Goal: Task Accomplishment & Management: Manage account settings

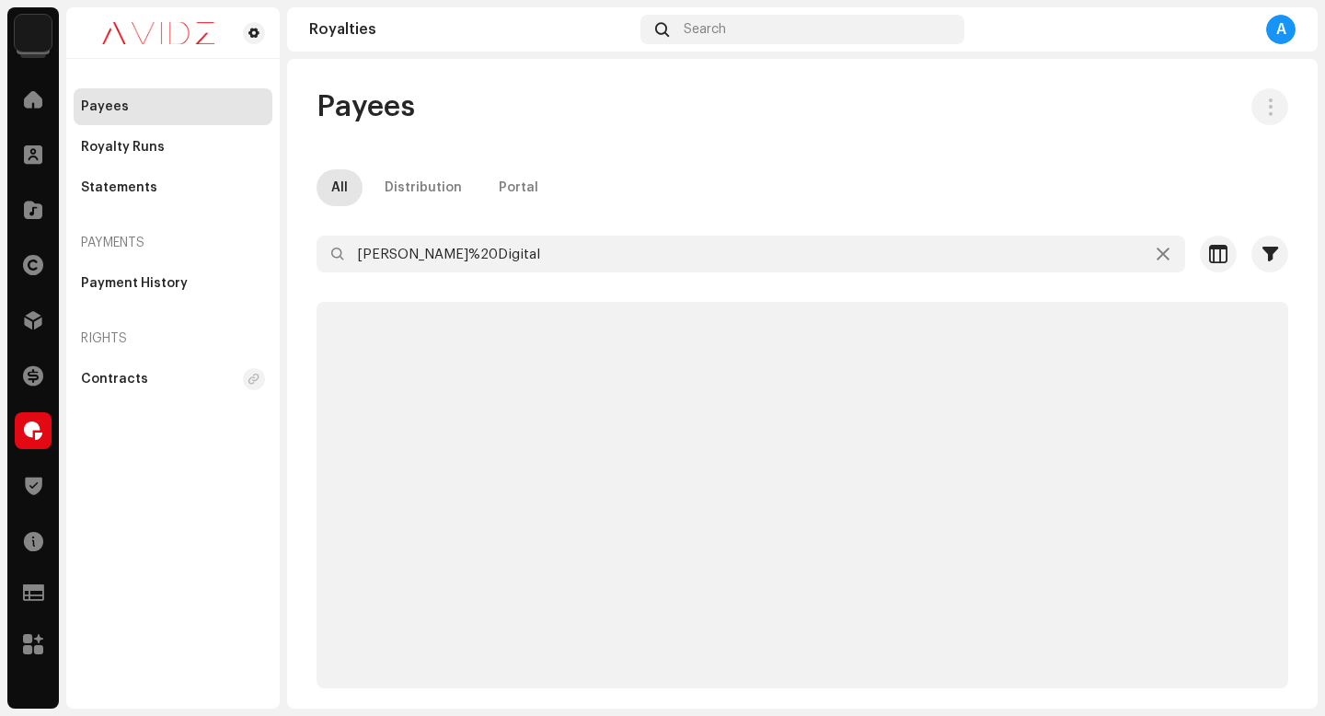
click at [691, 157] on div "Payees All Distribution Portal [PERSON_NAME]%20Digital Selected 0 Select all Op…" at bounding box center [802, 388] width 1031 height 600
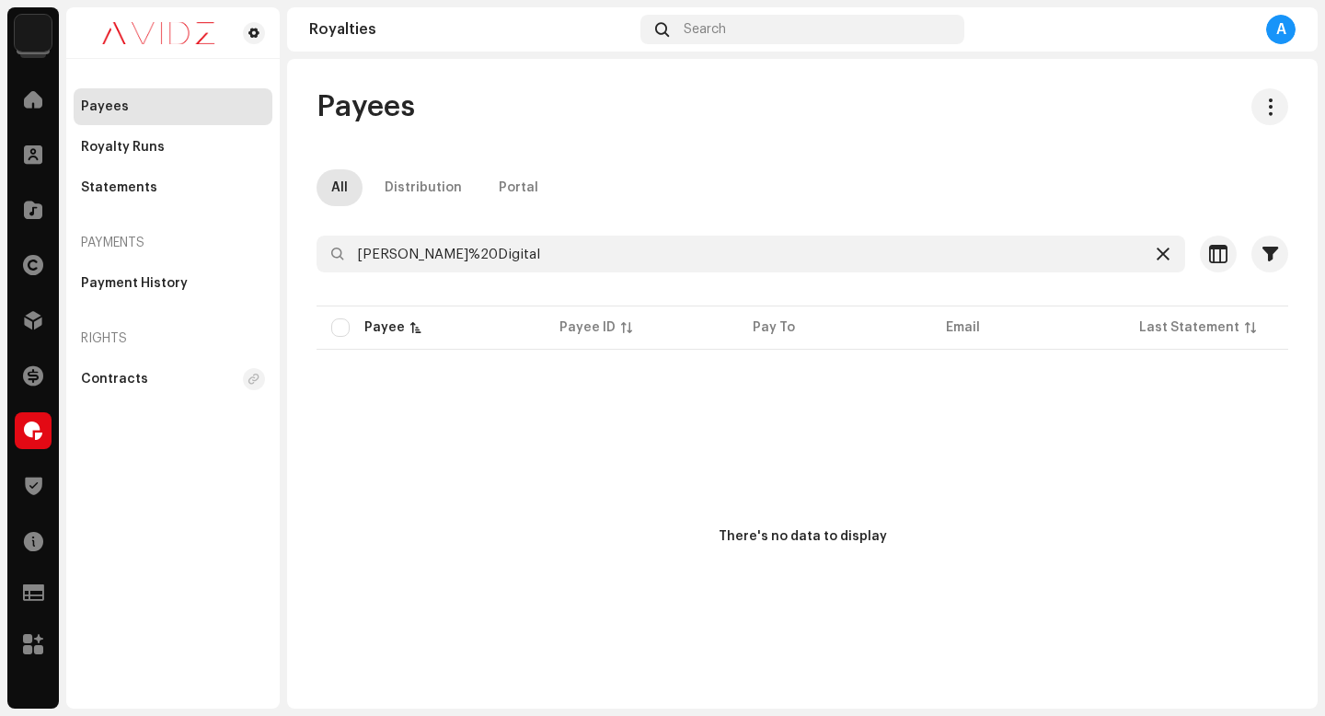
click at [1157, 251] on icon at bounding box center [1163, 254] width 13 height 15
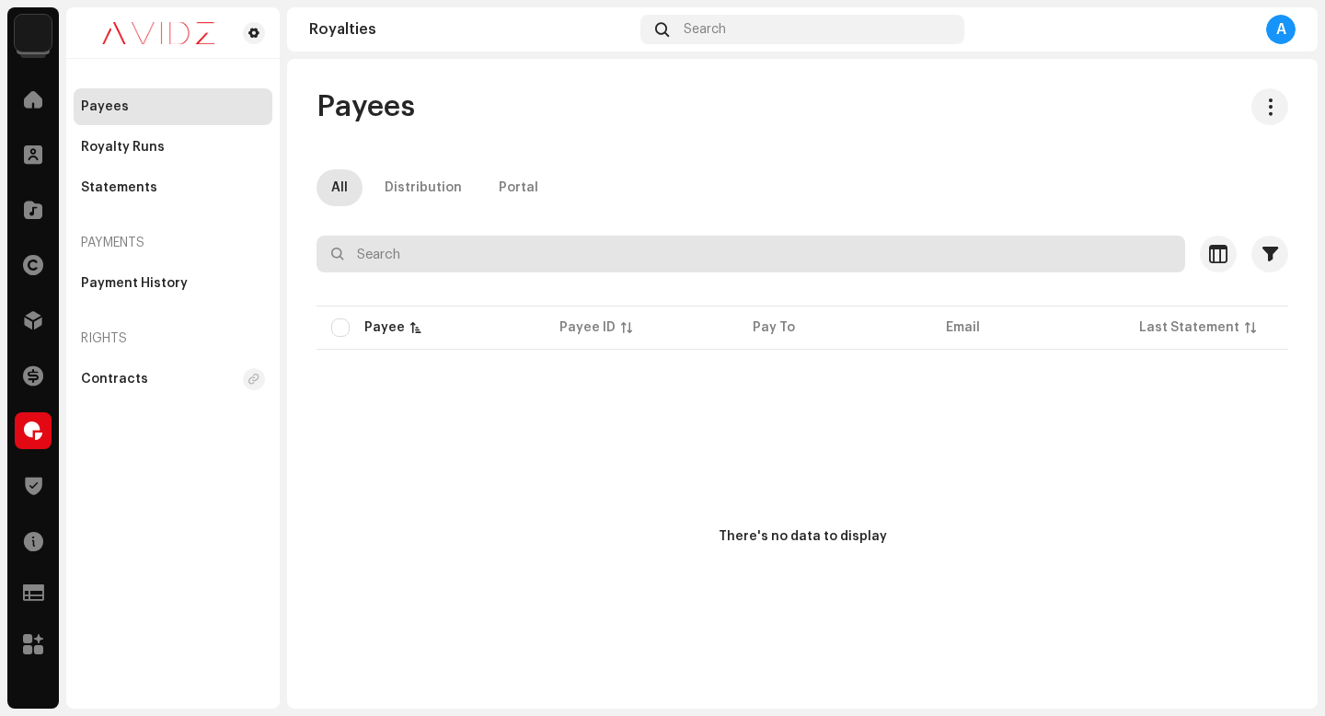
click at [997, 258] on input "text" at bounding box center [751, 254] width 869 height 37
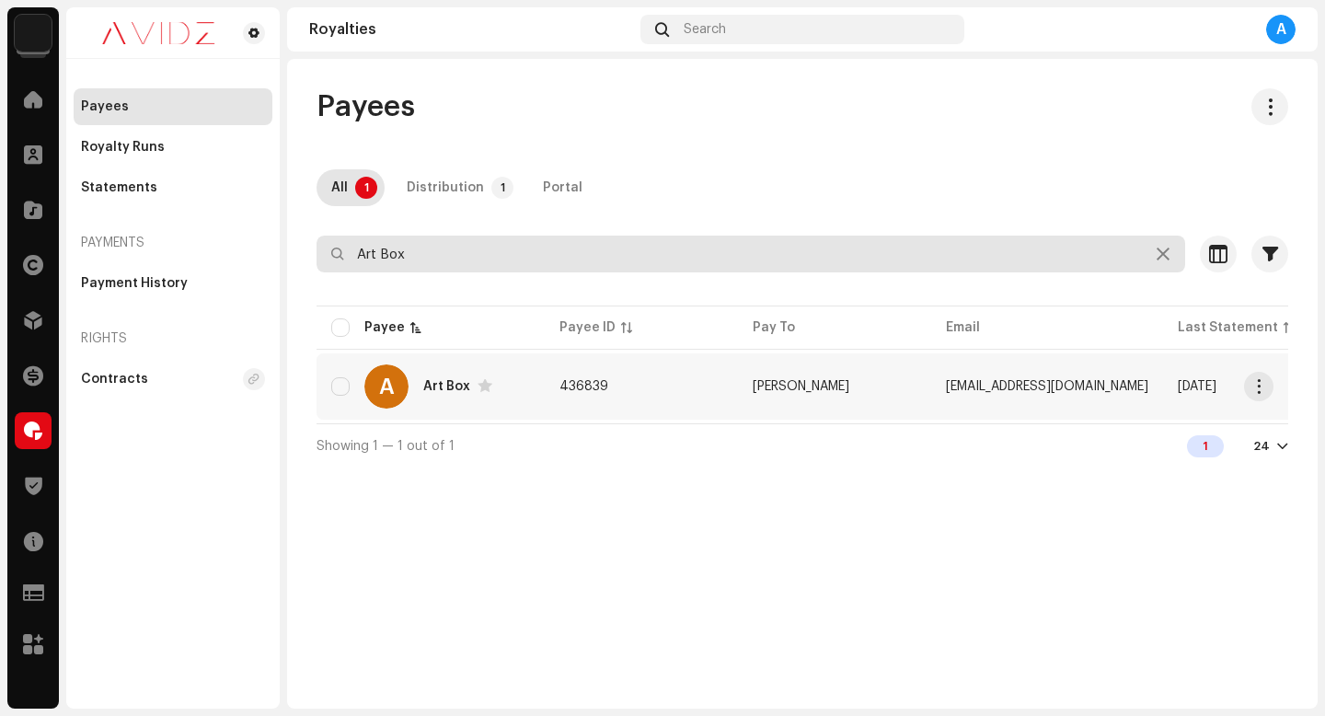
type input "Art Box"
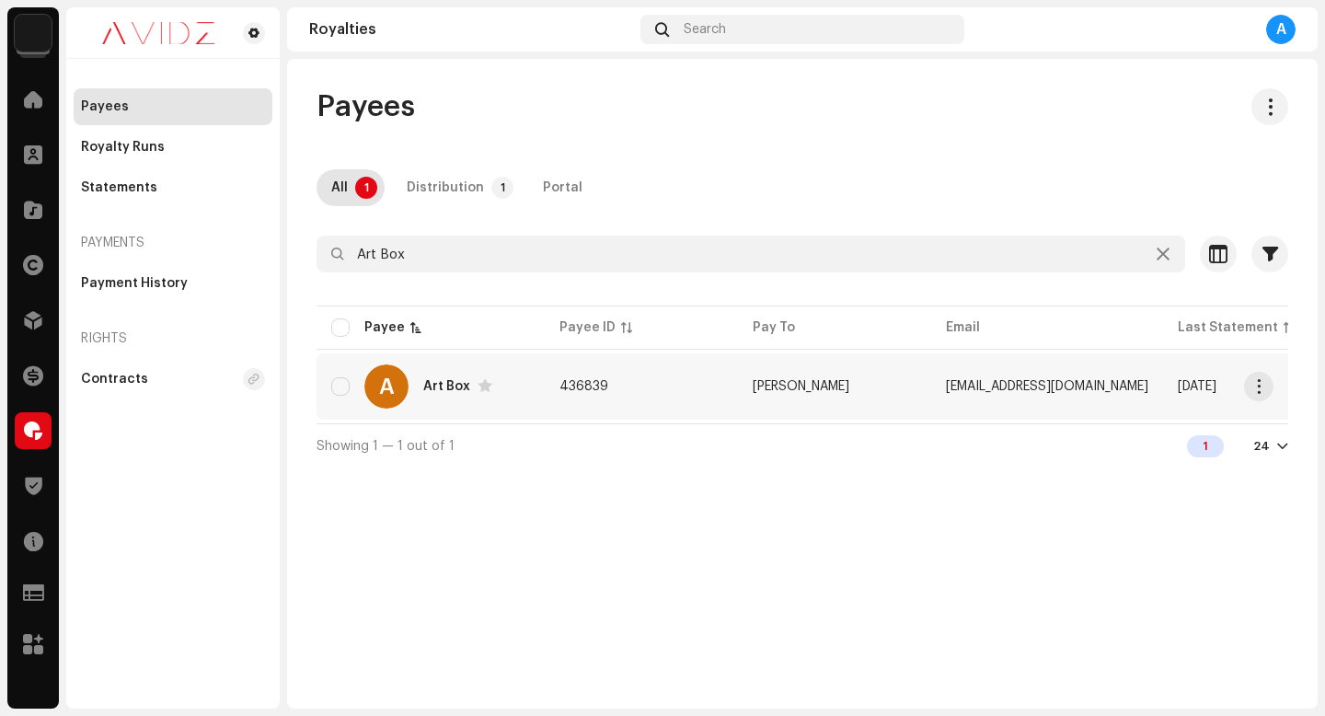
click at [1242, 392] on td "[DATE]" at bounding box center [1259, 386] width 193 height 66
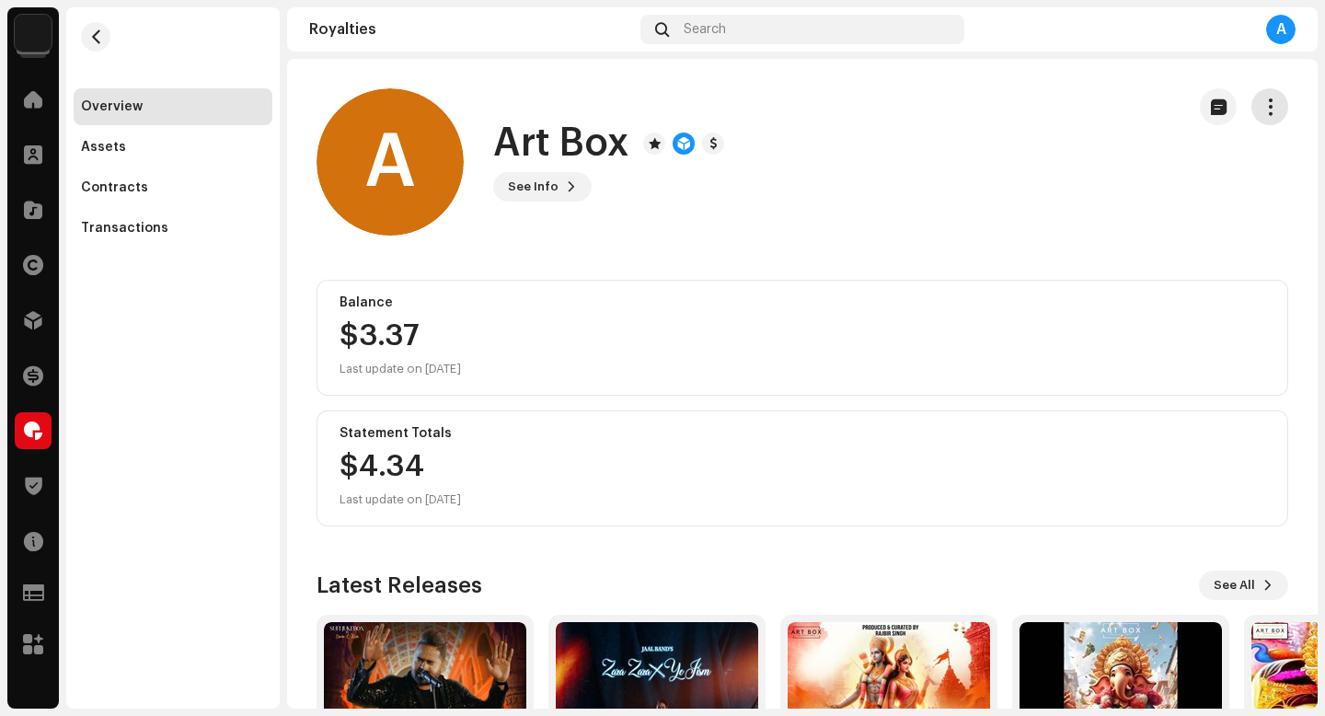
click at [1262, 111] on span "button" at bounding box center [1270, 106] width 17 height 15
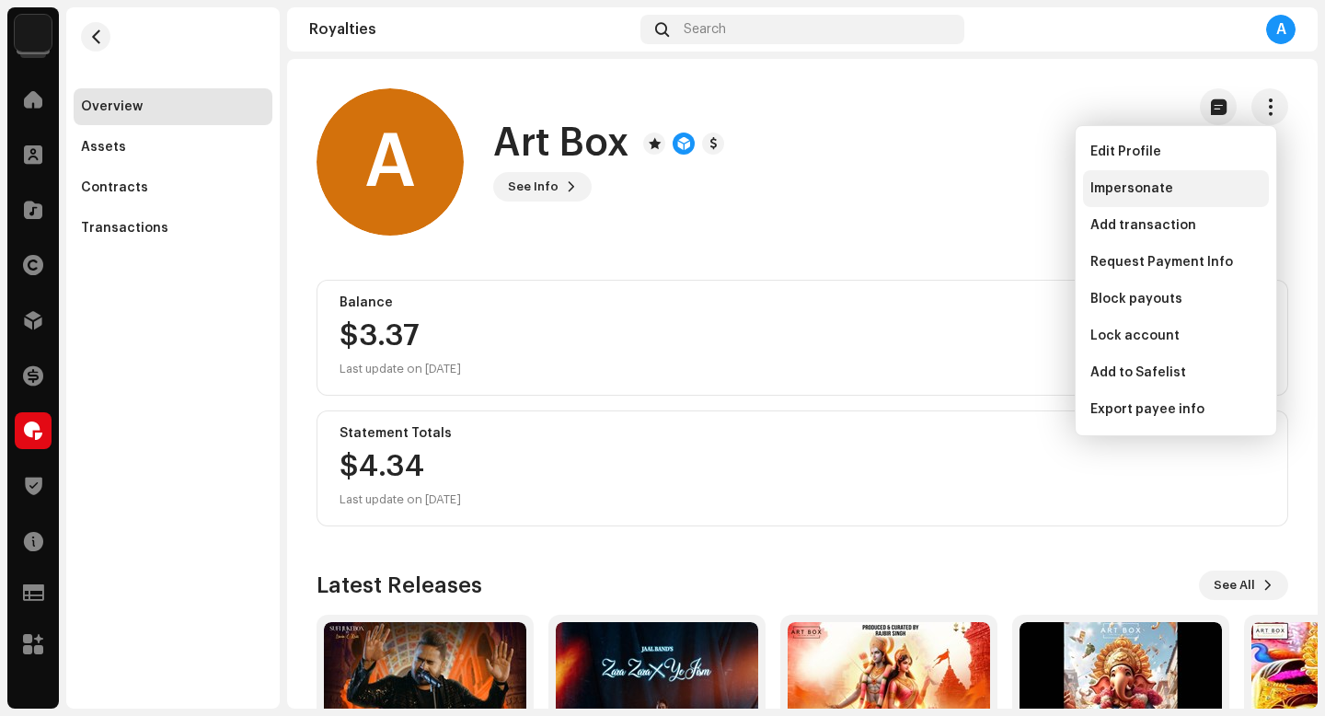
click at [1182, 175] on div "Impersonate" at bounding box center [1176, 188] width 186 height 37
